Goal: Task Accomplishment & Management: Manage account settings

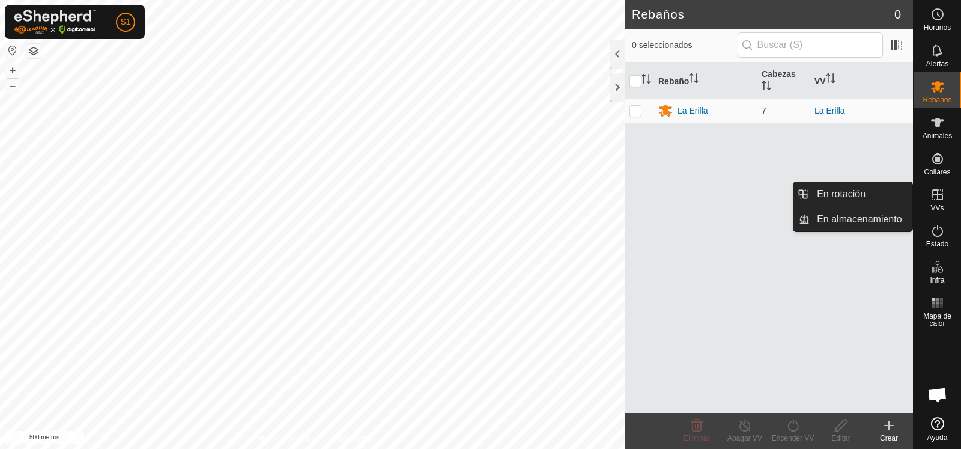
click at [937, 192] on icon at bounding box center [937, 194] width 11 height 11
click at [841, 192] on link "En rotación" at bounding box center [861, 194] width 103 height 24
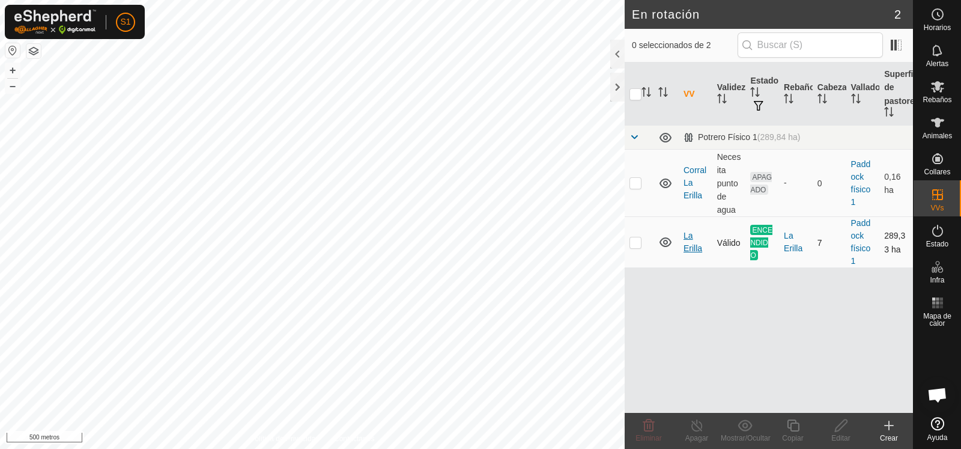
click at [688, 244] on font "La Erilla" at bounding box center [692, 242] width 19 height 22
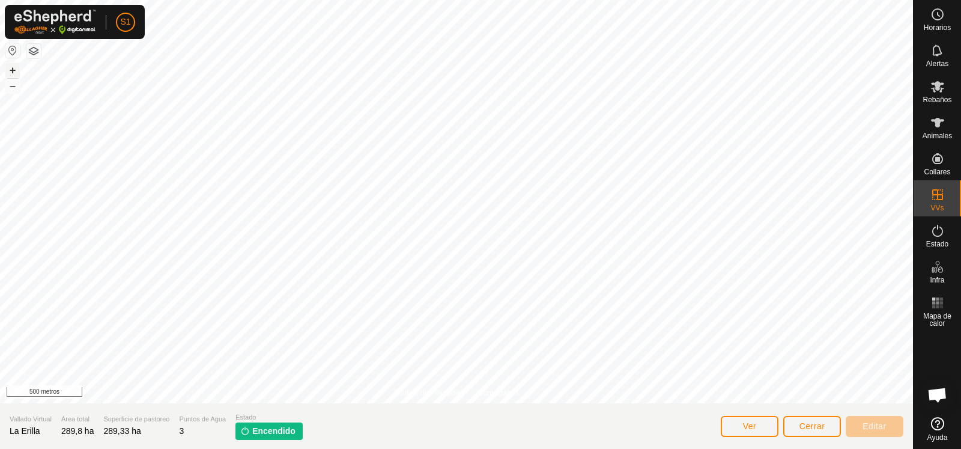
click at [14, 66] on font "+" at bounding box center [13, 70] width 7 height 13
click at [11, 52] on button "button" at bounding box center [12, 50] width 14 height 14
click at [34, 52] on button "button" at bounding box center [33, 51] width 14 height 14
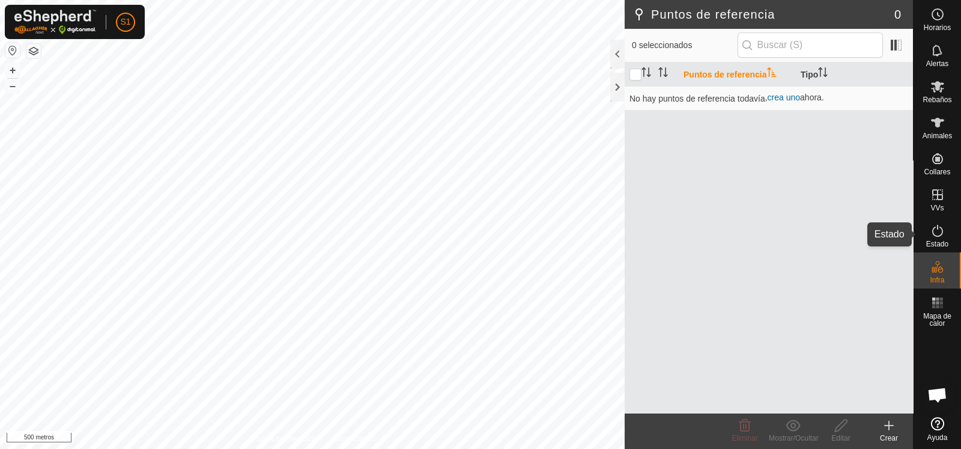
click at [940, 236] on icon at bounding box center [937, 230] width 14 height 14
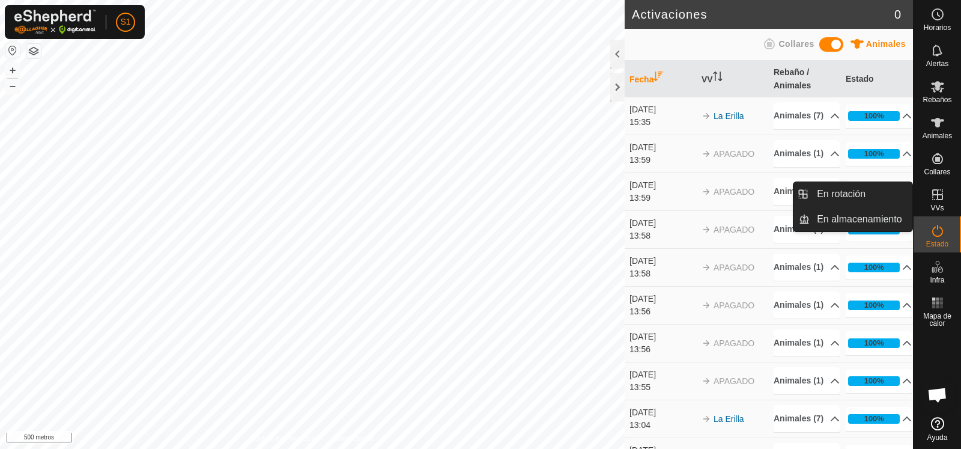
click at [938, 194] on icon at bounding box center [937, 194] width 11 height 11
click at [936, 200] on icon at bounding box center [937, 194] width 14 height 14
click at [937, 199] on icon at bounding box center [937, 194] width 14 height 14
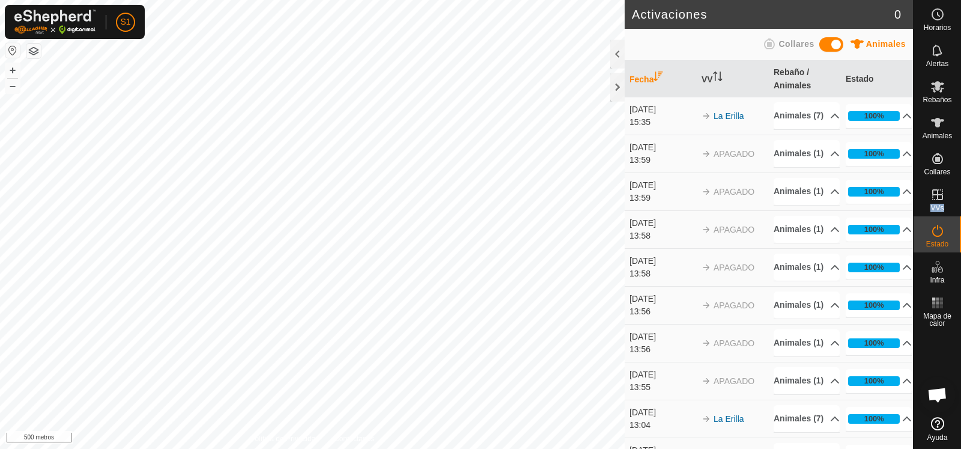
click at [36, 55] on button "button" at bounding box center [33, 51] width 14 height 14
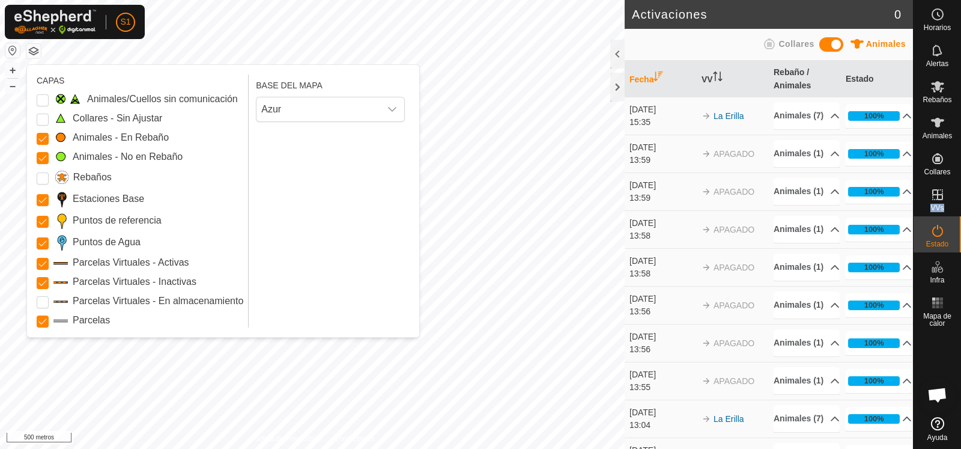
click at [36, 52] on button "button" at bounding box center [33, 51] width 14 height 14
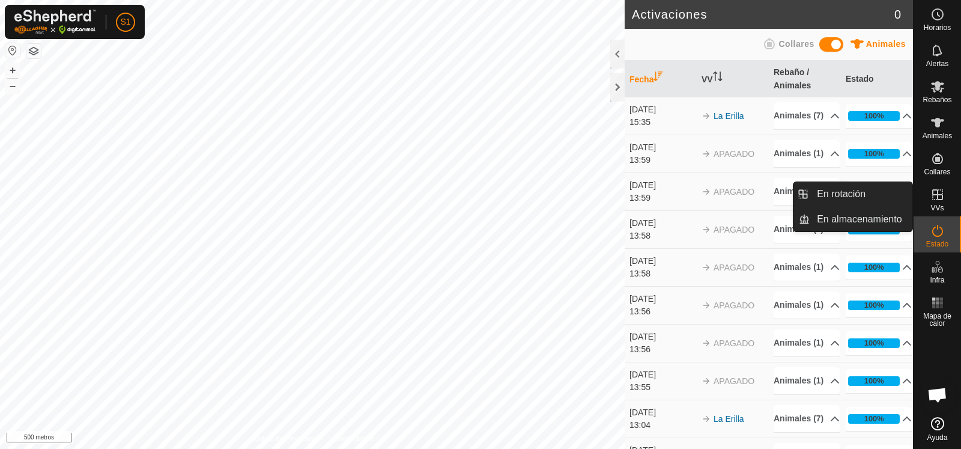
click at [936, 199] on icon at bounding box center [937, 194] width 14 height 14
click at [831, 195] on link "En rotación" at bounding box center [861, 194] width 103 height 24
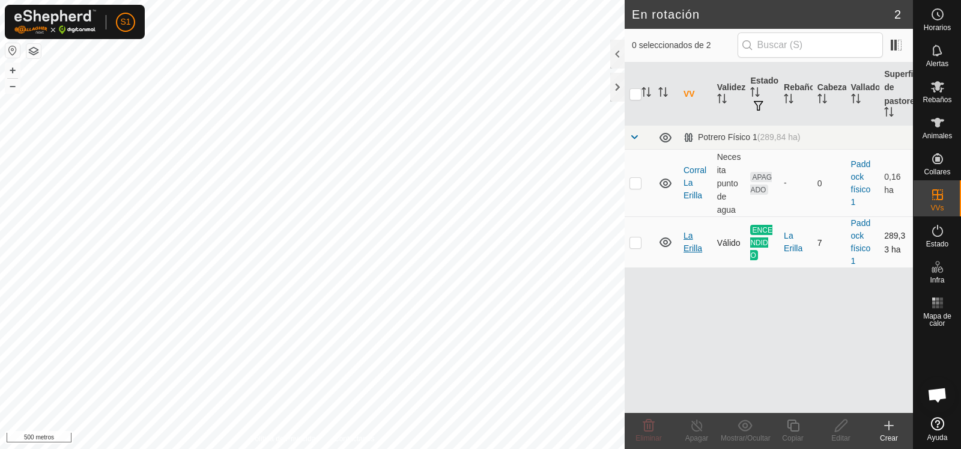
click at [689, 246] on font "La Erilla" at bounding box center [692, 242] width 19 height 22
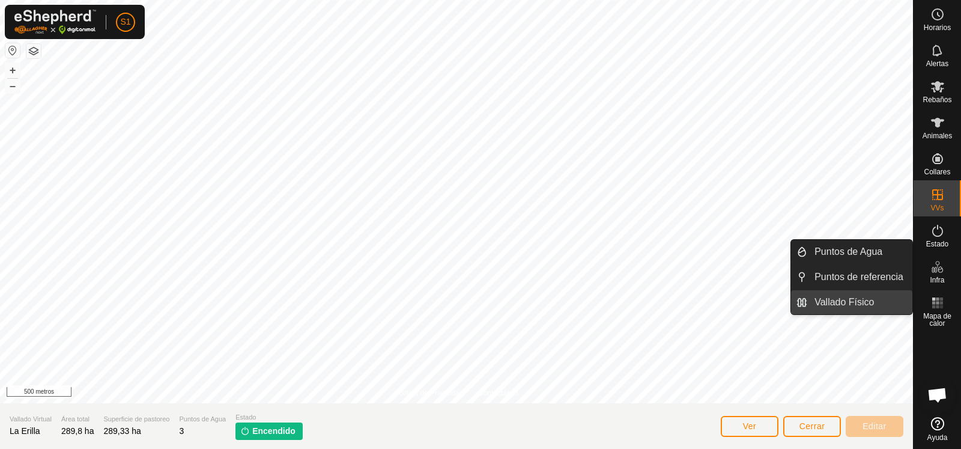
click at [829, 303] on link "Vallado Físico" at bounding box center [859, 302] width 105 height 24
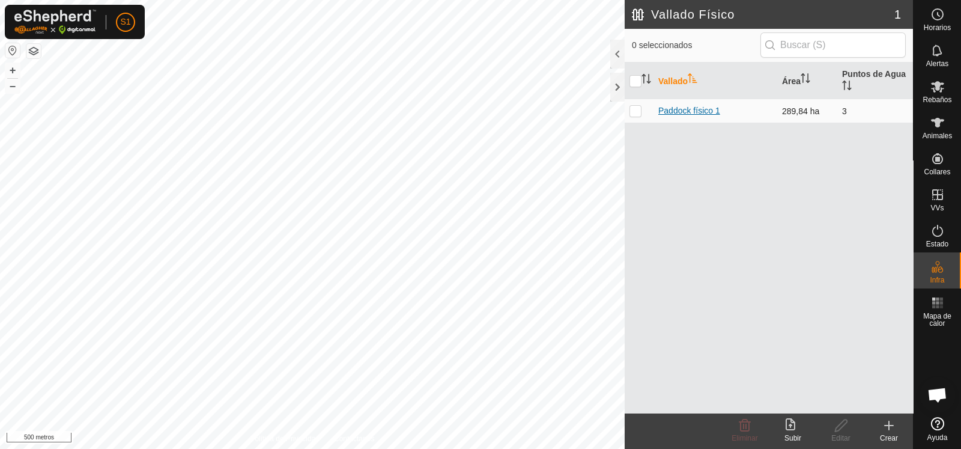
click at [689, 110] on font "Paddock físico 1" at bounding box center [689, 111] width 62 height 10
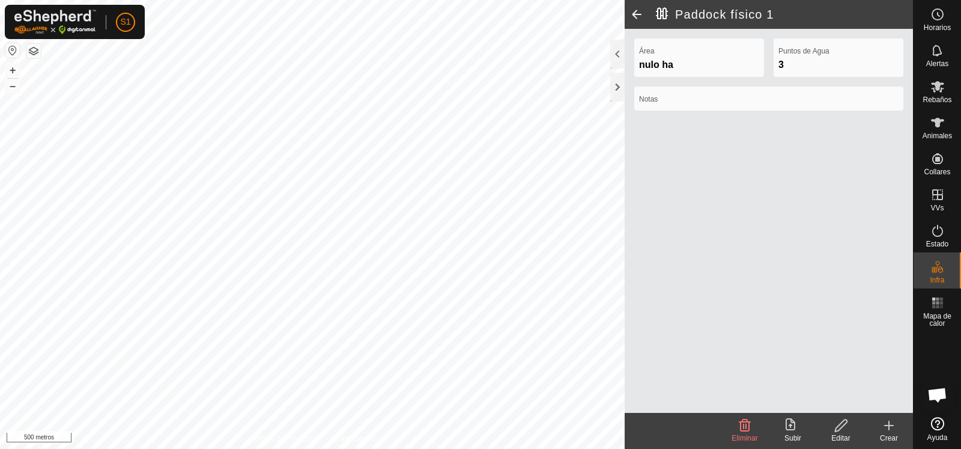
click at [841, 429] on icon at bounding box center [841, 425] width 15 height 14
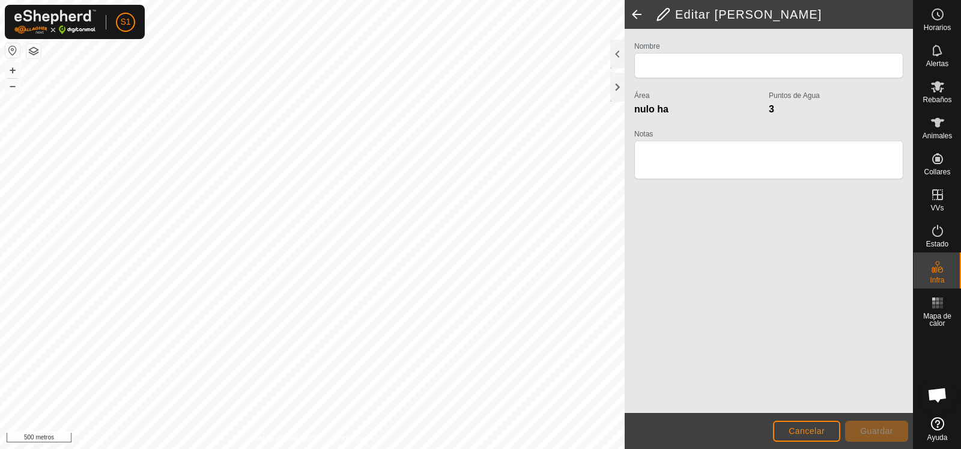
type input "Physical Paddock 1"
click at [814, 423] on button "Cancelar" at bounding box center [806, 430] width 67 height 21
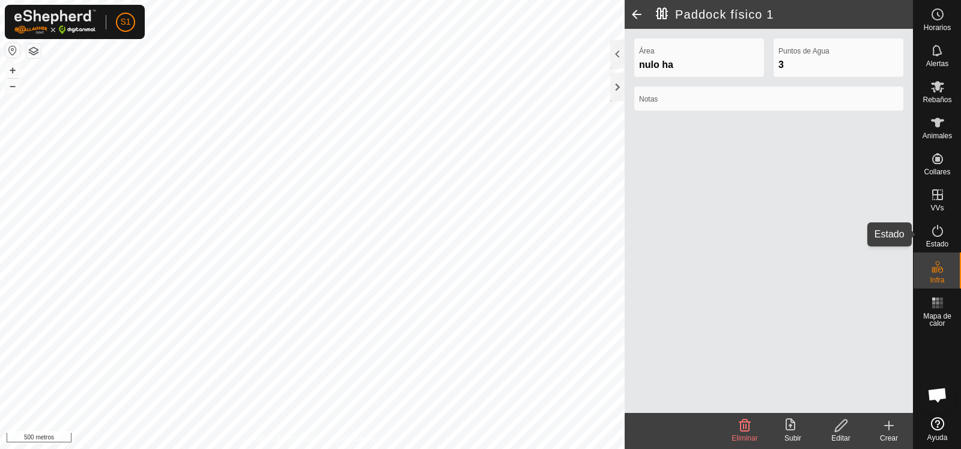
click at [940, 234] on icon at bounding box center [937, 231] width 11 height 12
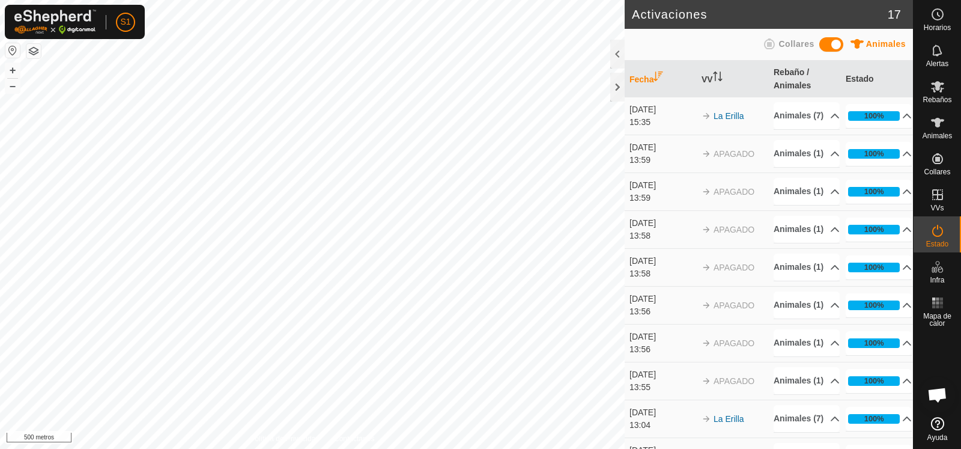
click at [823, 46] on span at bounding box center [831, 44] width 24 height 14
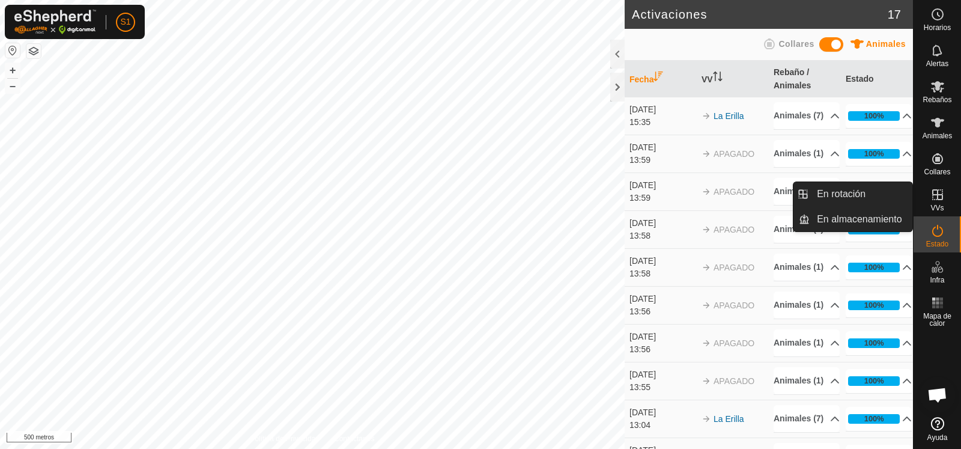
click at [843, 192] on link "En rotación" at bounding box center [861, 194] width 103 height 24
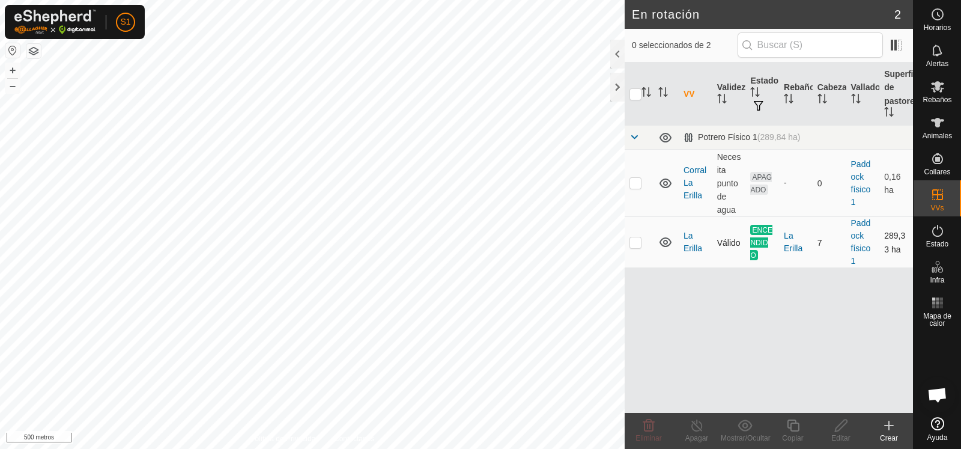
click at [635, 245] on p-checkbox at bounding box center [635, 242] width 12 height 10
checkbox input "true"
click at [697, 425] on icon at bounding box center [696, 425] width 15 height 14
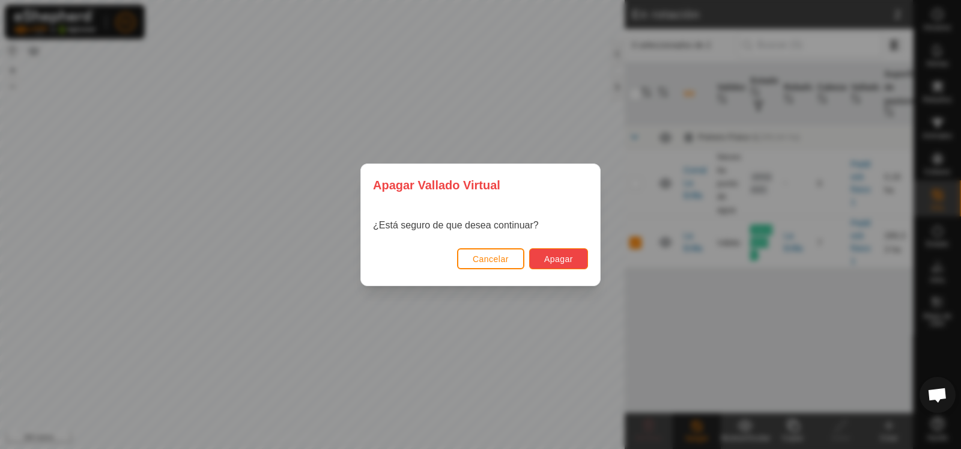
click at [560, 252] on button "Apagar" at bounding box center [558, 258] width 59 height 21
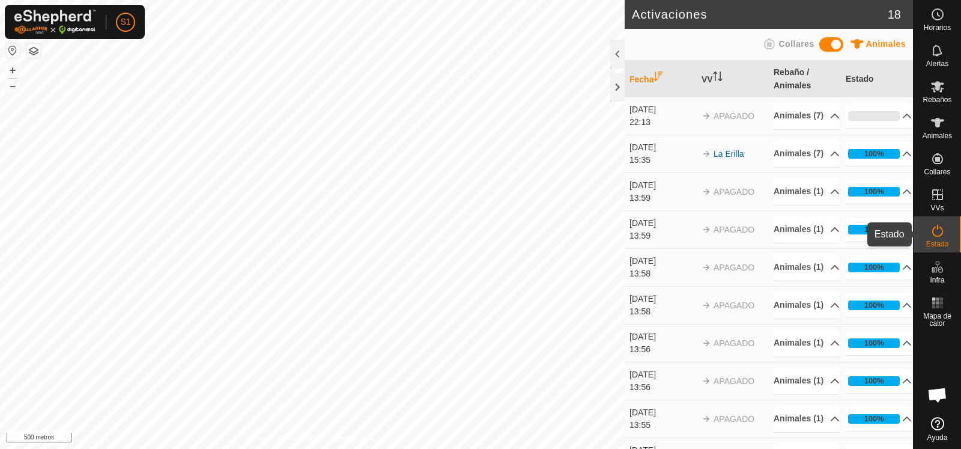
click at [931, 235] on icon at bounding box center [937, 230] width 14 height 14
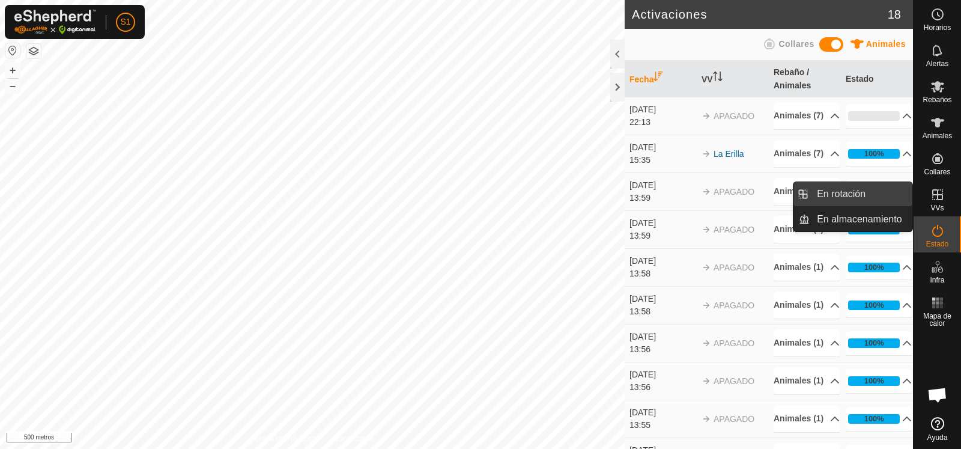
click at [850, 193] on link "En rotación" at bounding box center [861, 194] width 103 height 24
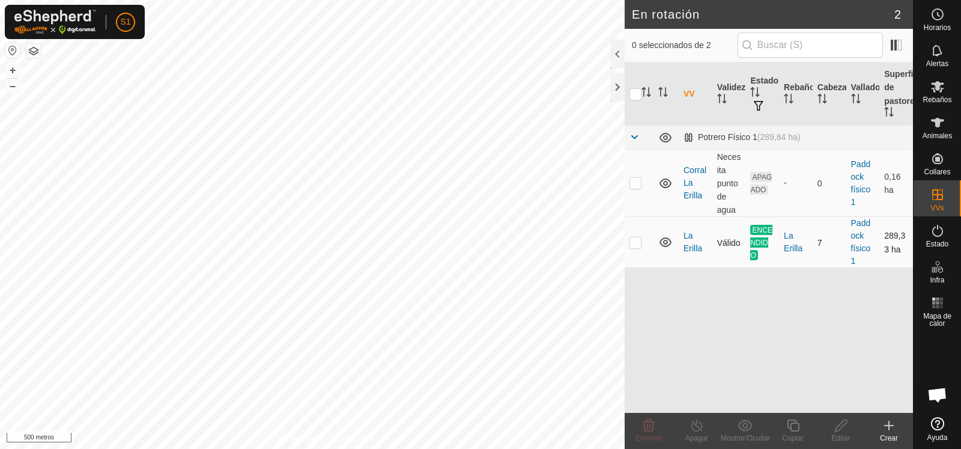
click at [637, 243] on p-checkbox at bounding box center [635, 242] width 12 height 10
checkbox input "true"
click at [694, 244] on font "La Erilla" at bounding box center [692, 242] width 19 height 22
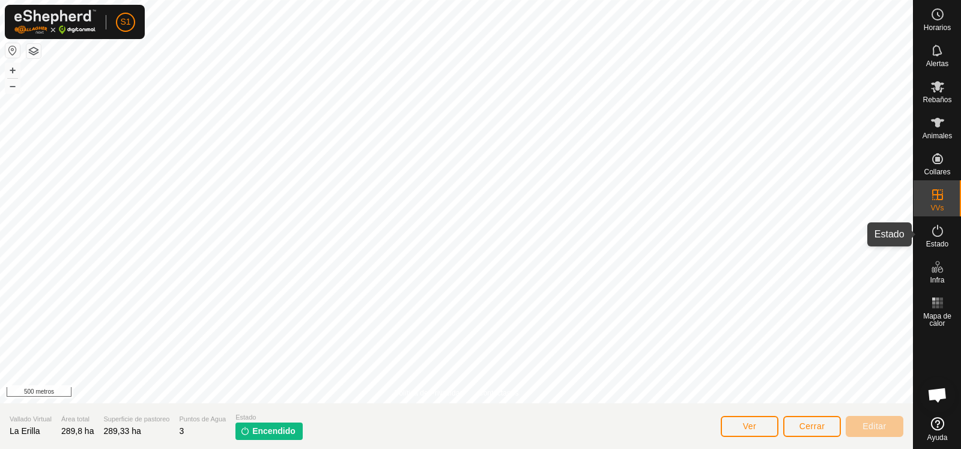
click at [940, 237] on icon at bounding box center [937, 230] width 14 height 14
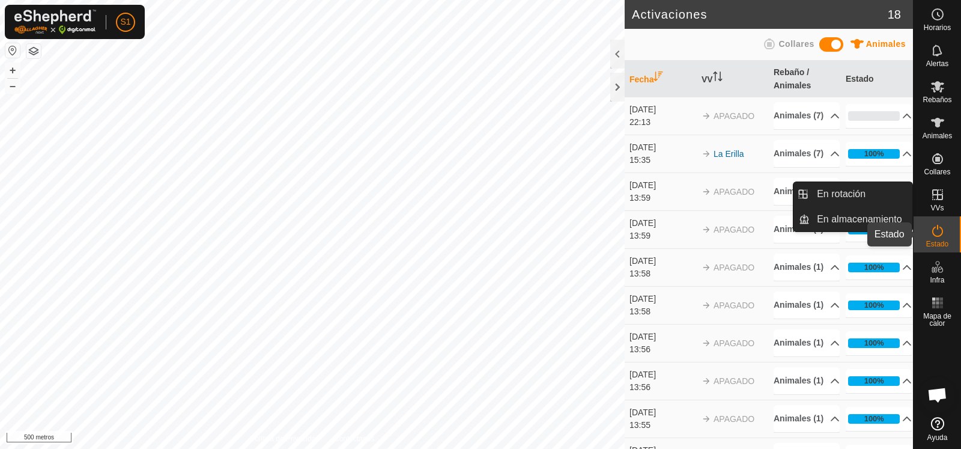
click at [940, 232] on icon at bounding box center [937, 230] width 14 height 14
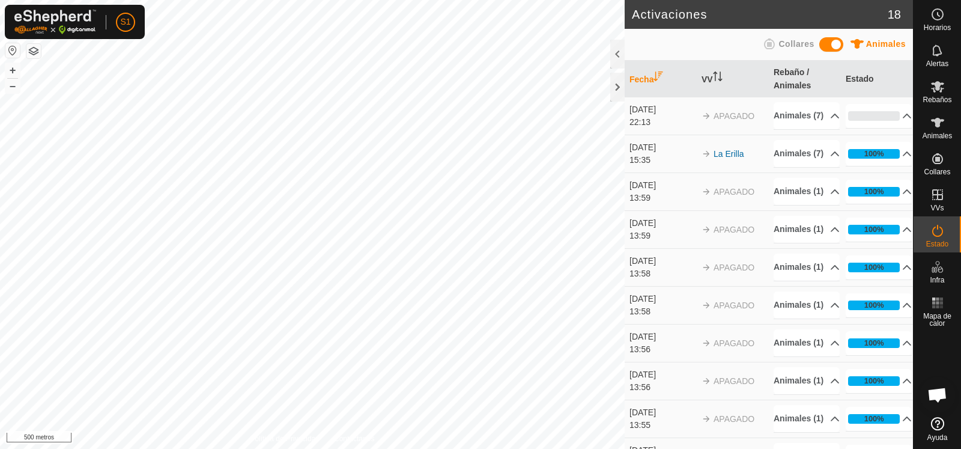
click at [940, 232] on icon at bounding box center [937, 230] width 14 height 14
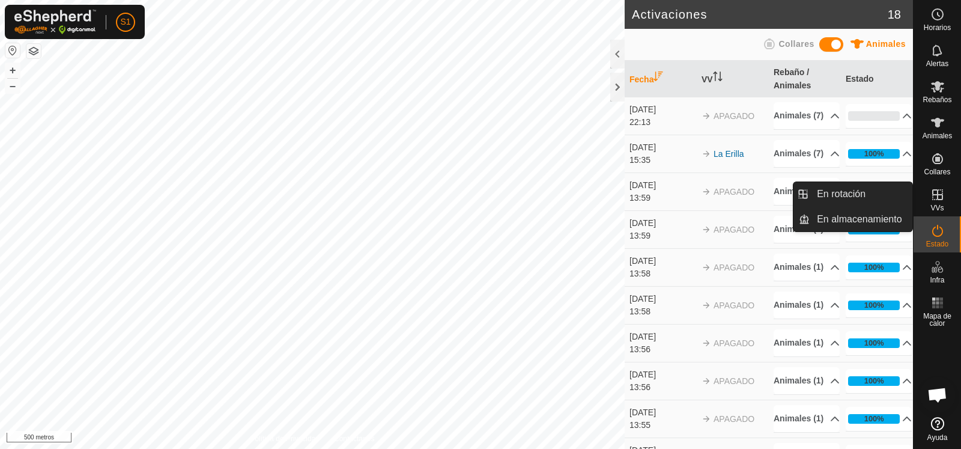
click at [945, 194] on es-virtualpaddocks-svg-icon at bounding box center [938, 194] width 22 height 19
click at [942, 202] on es-virtualpaddocks-svg-icon at bounding box center [938, 194] width 22 height 19
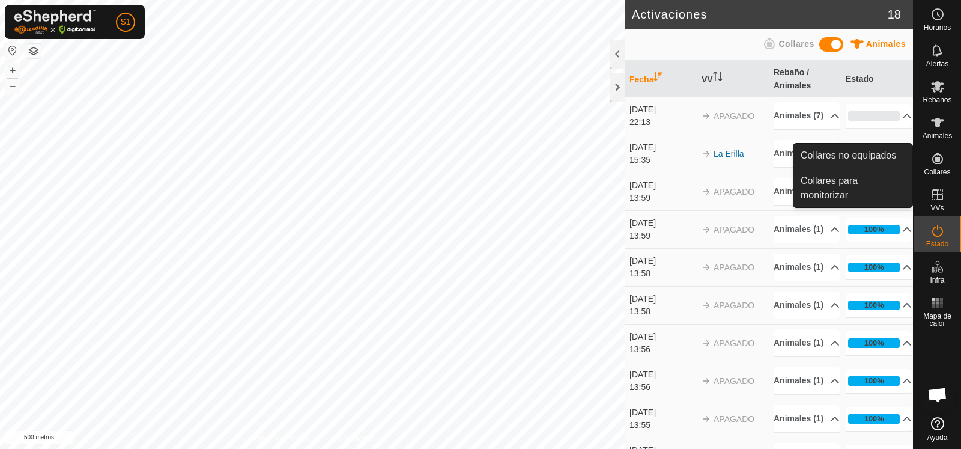
click at [939, 160] on icon at bounding box center [937, 158] width 11 height 11
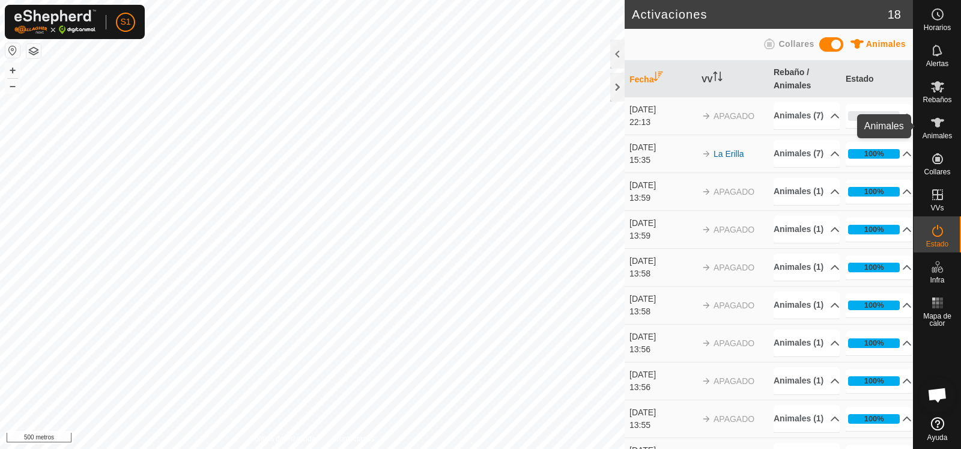
click at [946, 133] on font "Animales" at bounding box center [936, 136] width 29 height 8
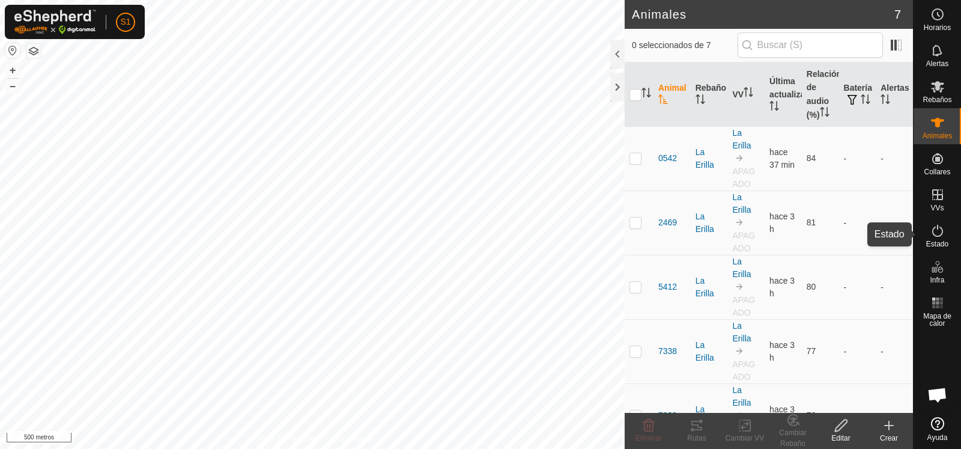
click at [935, 238] on es-activation-svg-icon at bounding box center [938, 230] width 22 height 19
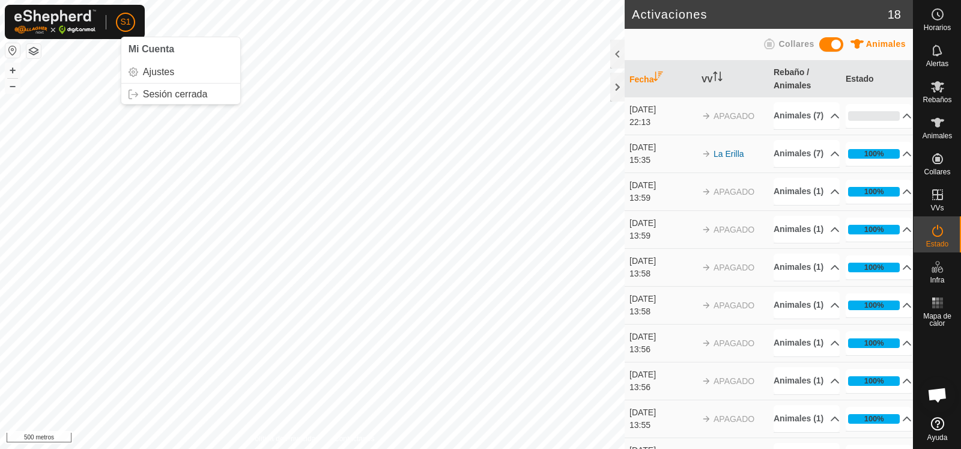
click at [122, 25] on font "S1" at bounding box center [125, 22] width 10 height 10
click at [172, 103] on link "Sesión cerrada" at bounding box center [180, 94] width 119 height 19
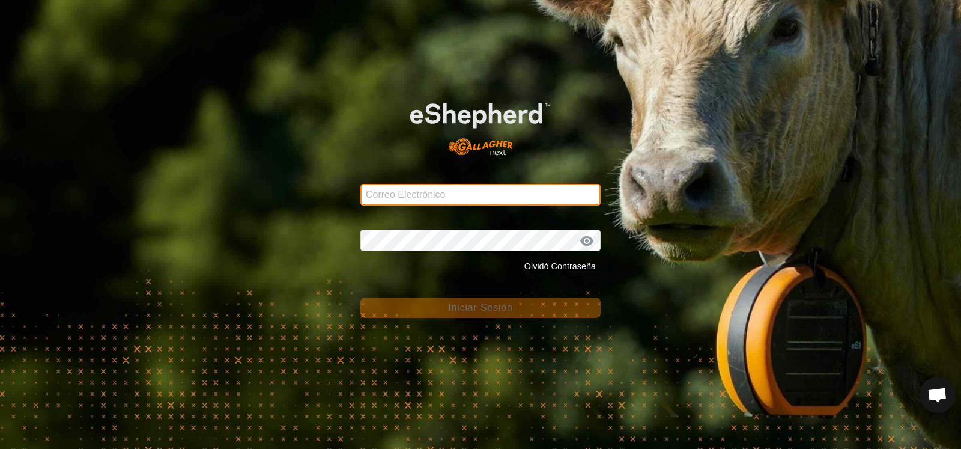
type input "sergio.canobran@correoganadero.es"
